Goal: Task Accomplishment & Management: Use online tool/utility

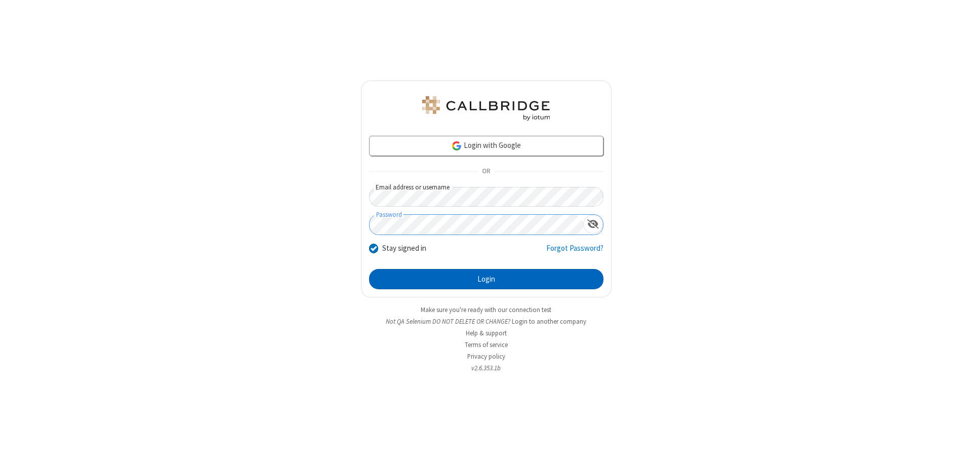
click at [486, 279] on button "Login" at bounding box center [486, 279] width 235 height 20
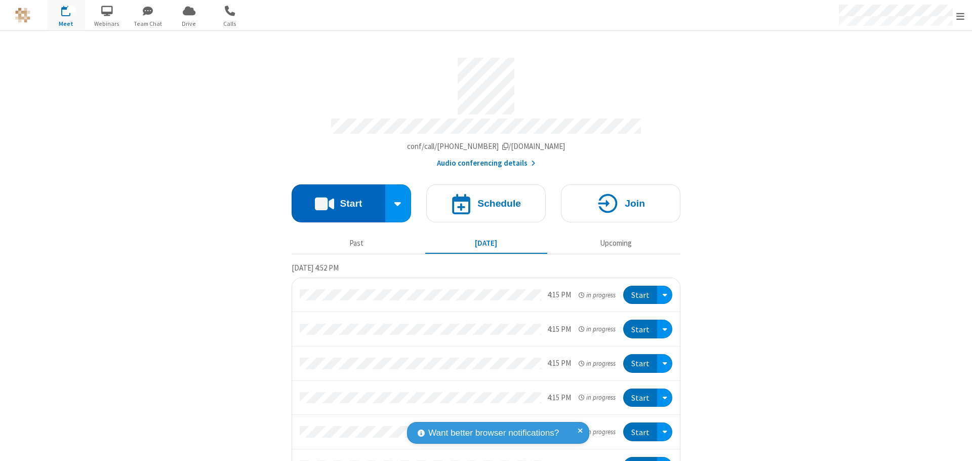
click at [334, 199] on button "Start" at bounding box center [339, 203] width 94 height 38
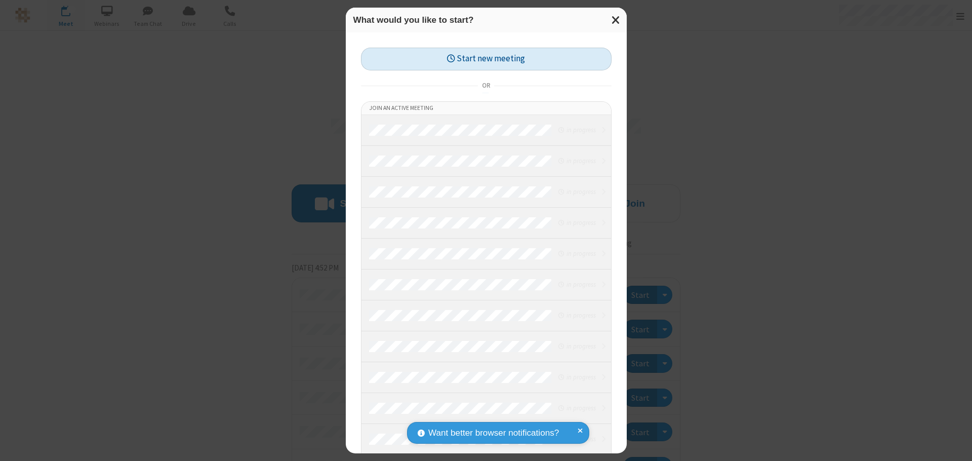
click at [486, 59] on button "Start new meeting" at bounding box center [486, 59] width 251 height 23
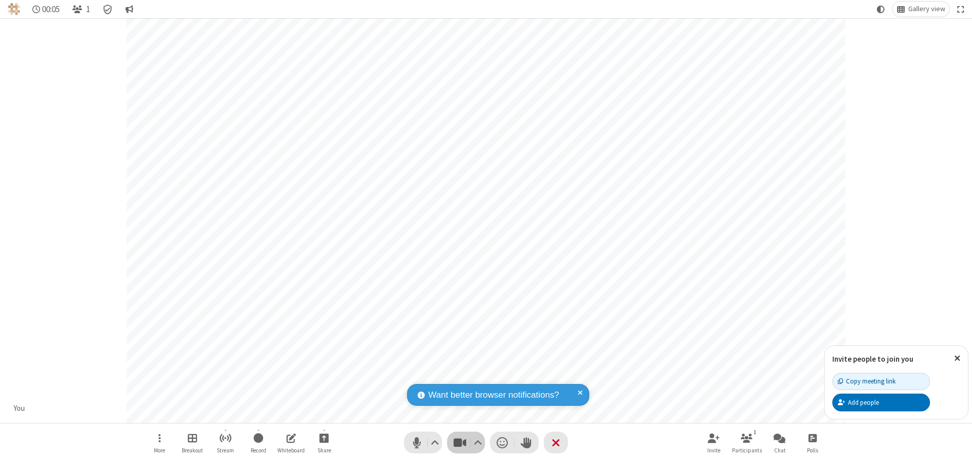
click at [460, 442] on span "Stop video (⌘+Shift+V)" at bounding box center [459, 442] width 15 height 15
click at [460, 442] on span "Start video (⌘+Shift+V)" at bounding box center [459, 442] width 15 height 15
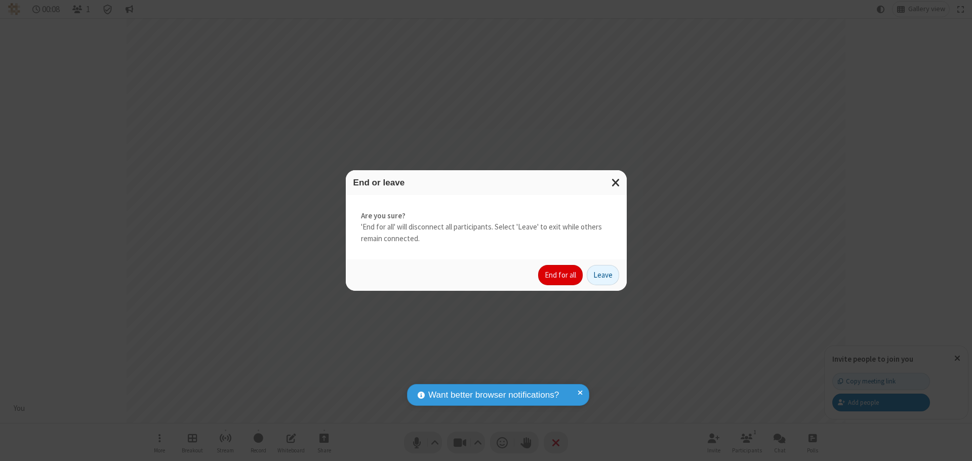
click at [561, 275] on button "End for all" at bounding box center [560, 275] width 45 height 20
